Goal: Task Accomplishment & Management: Use online tool/utility

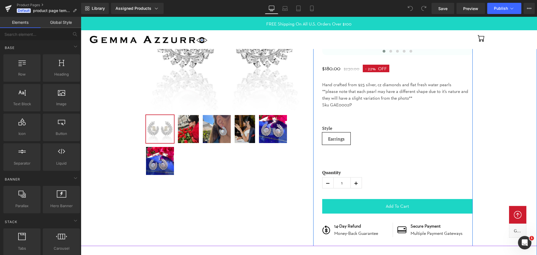
scroll to position [56, 0]
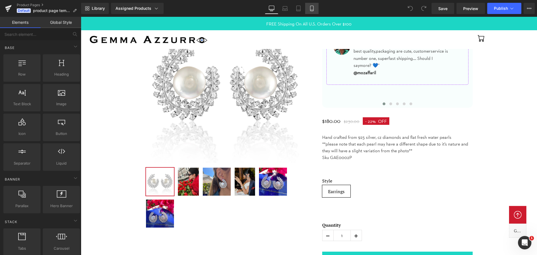
click at [311, 7] on icon at bounding box center [312, 9] width 6 height 6
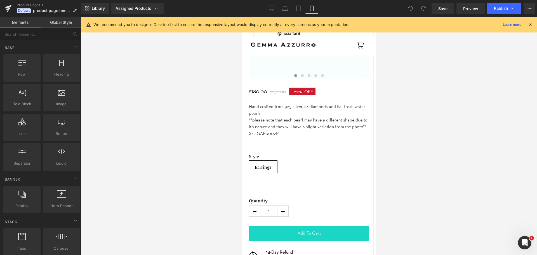
scroll to position [308, 0]
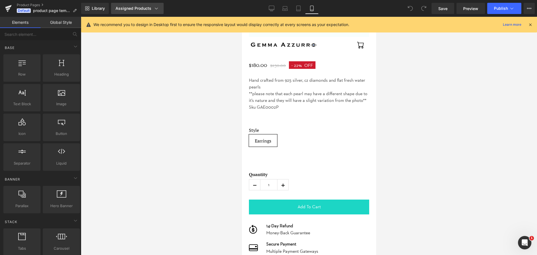
click at [143, 10] on div "Assigned Products" at bounding box center [137, 9] width 44 height 6
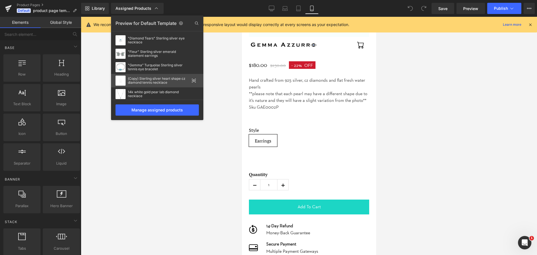
scroll to position [0, 0]
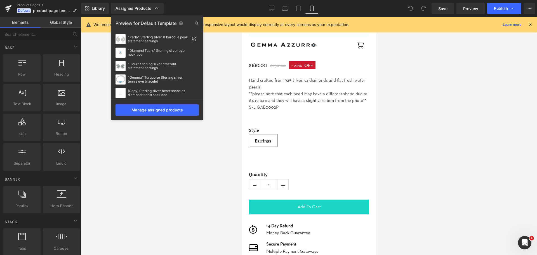
click at [225, 82] on div at bounding box center [309, 136] width 456 height 238
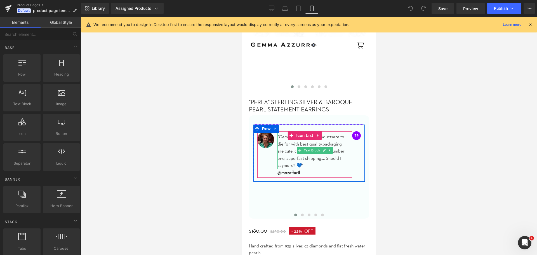
scroll to position [84, 0]
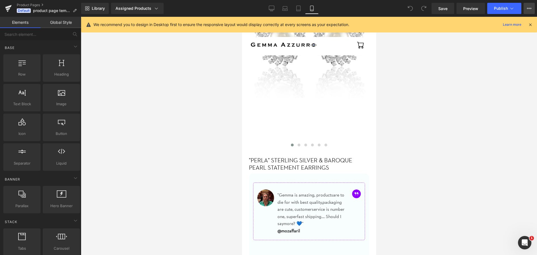
click at [533, 10] on button "View Live Page View with current Template Save Template to Library Schedule Pub…" at bounding box center [528, 8] width 11 height 11
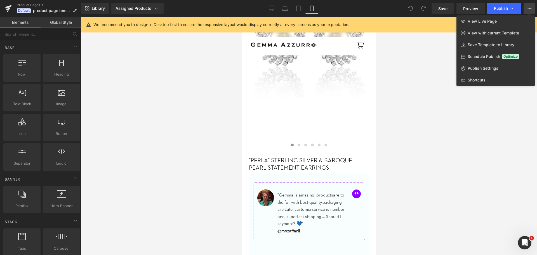
click at [211, 96] on div at bounding box center [309, 136] width 456 height 238
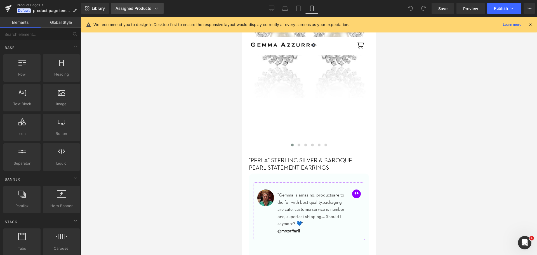
click at [157, 9] on icon at bounding box center [157, 9] width 6 height 6
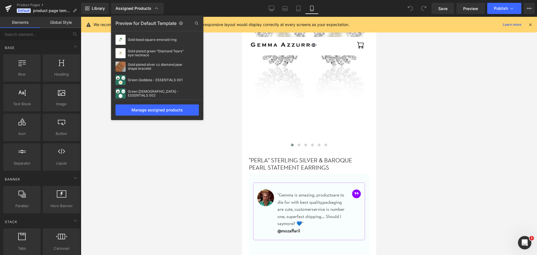
scroll to position [473, 0]
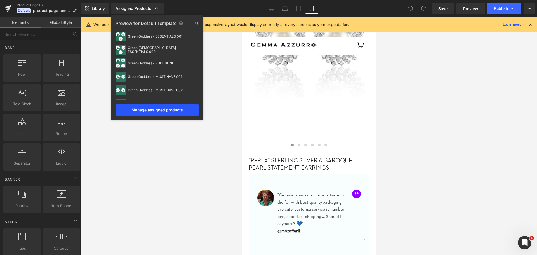
click at [164, 107] on div "Manage assigned products" at bounding box center [156, 109] width 83 height 11
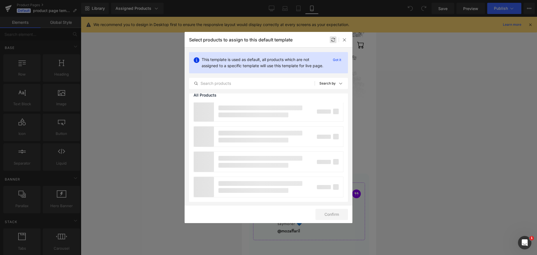
scroll to position [1000, 0]
